Goal: Task Accomplishment & Management: Use online tool/utility

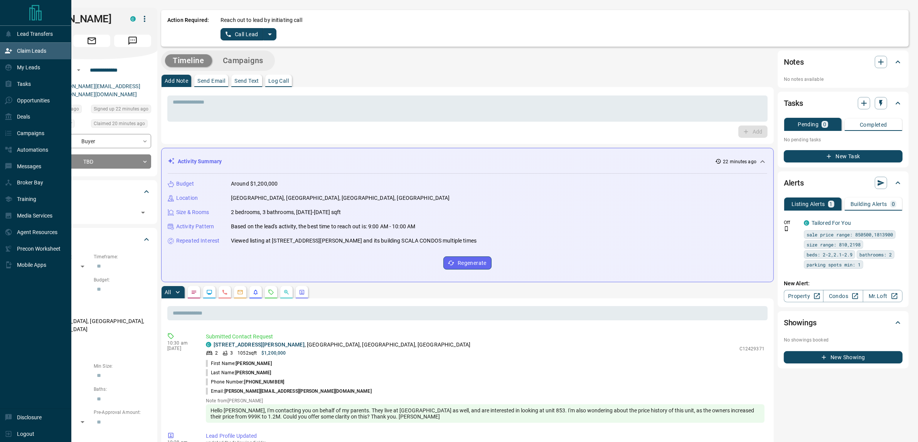
click at [5, 53] on icon at bounding box center [8, 50] width 7 height 5
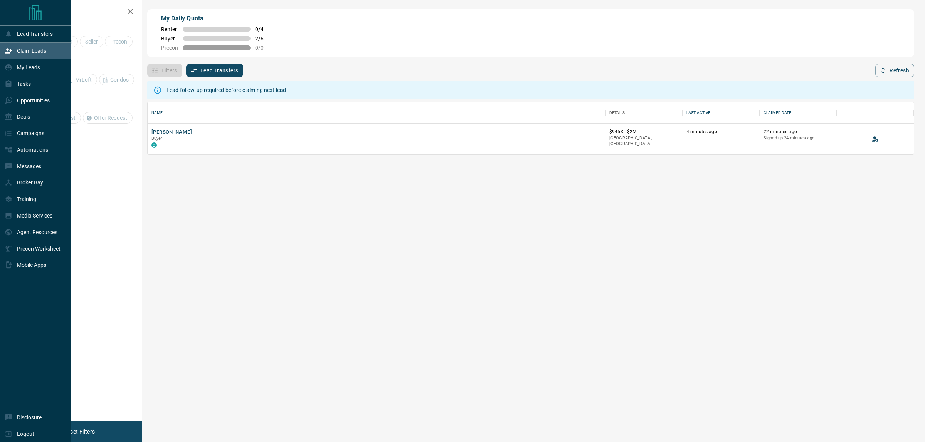
scroll to position [45, 758]
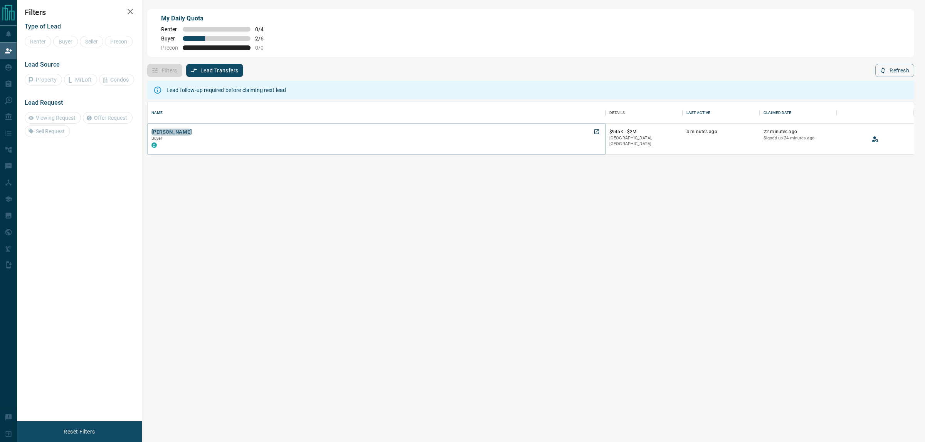
click at [171, 131] on button "[PERSON_NAME]" at bounding box center [171, 132] width 40 height 7
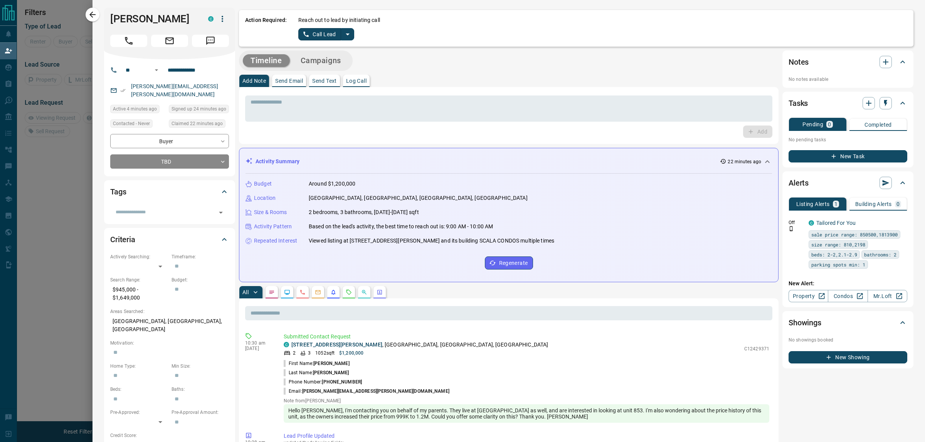
click at [348, 35] on icon "split button" at bounding box center [347, 34] width 9 height 9
click at [329, 62] on li "Log Manual Call" at bounding box center [325, 61] width 47 height 12
click at [325, 33] on button "Log Manual Call" at bounding box center [323, 34] width 51 height 12
click at [325, 33] on button "No" at bounding box center [319, 34] width 13 height 12
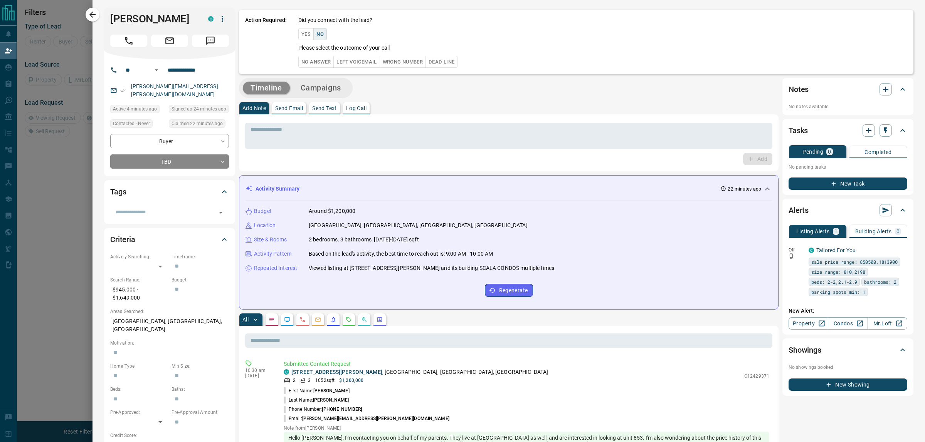
click at [309, 63] on button "No Answer" at bounding box center [315, 62] width 35 height 12
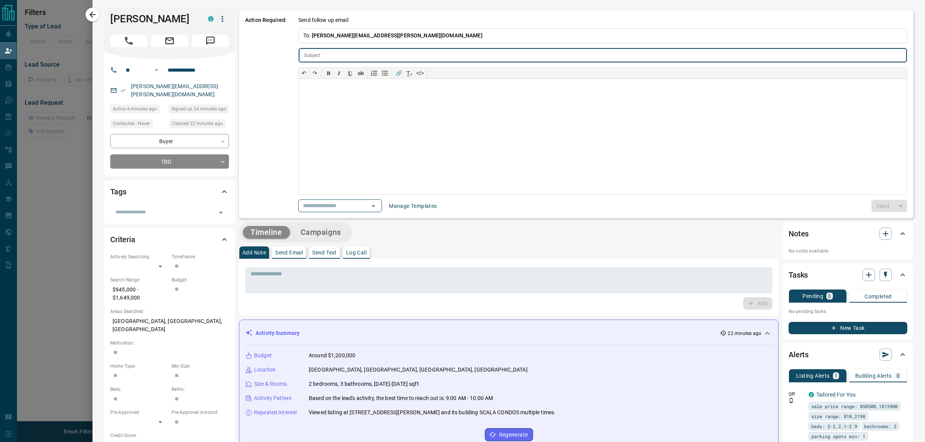
type input "**********"
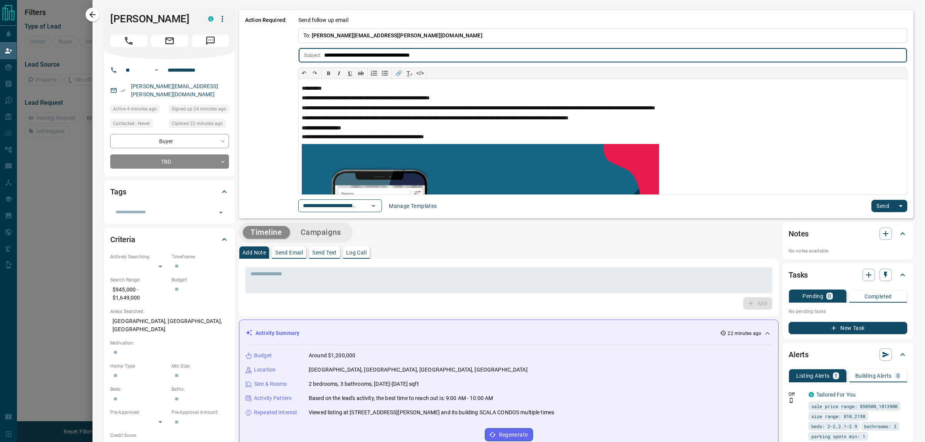
click at [871, 209] on button "Send" at bounding box center [882, 206] width 23 height 12
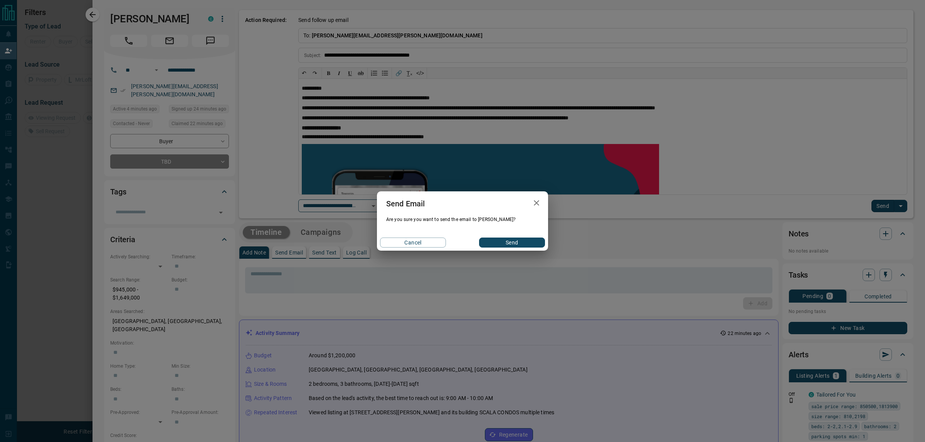
click at [534, 244] on button "Send" at bounding box center [512, 243] width 66 height 10
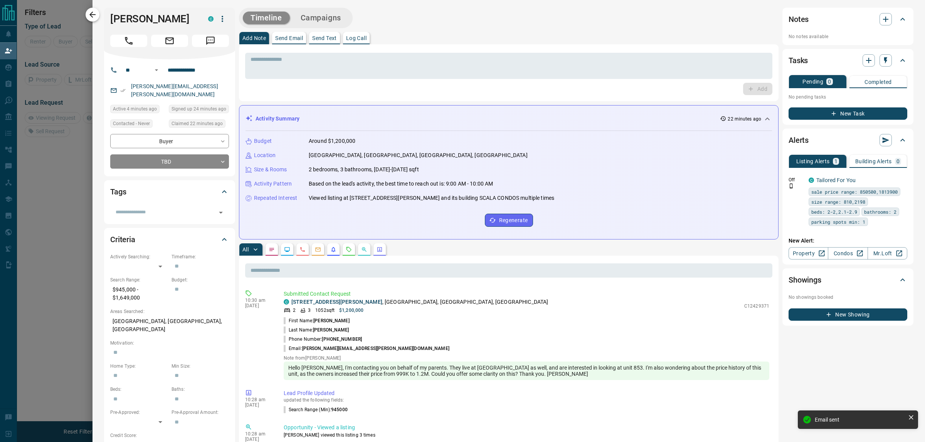
click at [95, 16] on icon "button" at bounding box center [92, 14] width 9 height 9
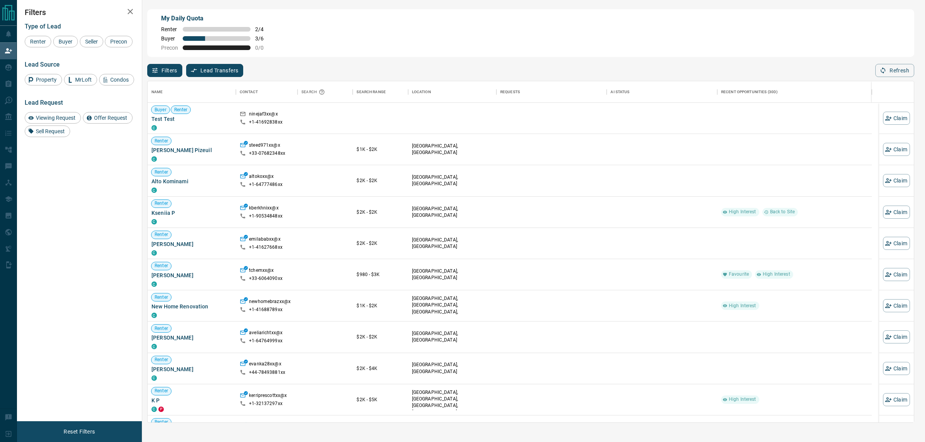
scroll to position [334, 758]
